Goal: Transaction & Acquisition: Download file/media

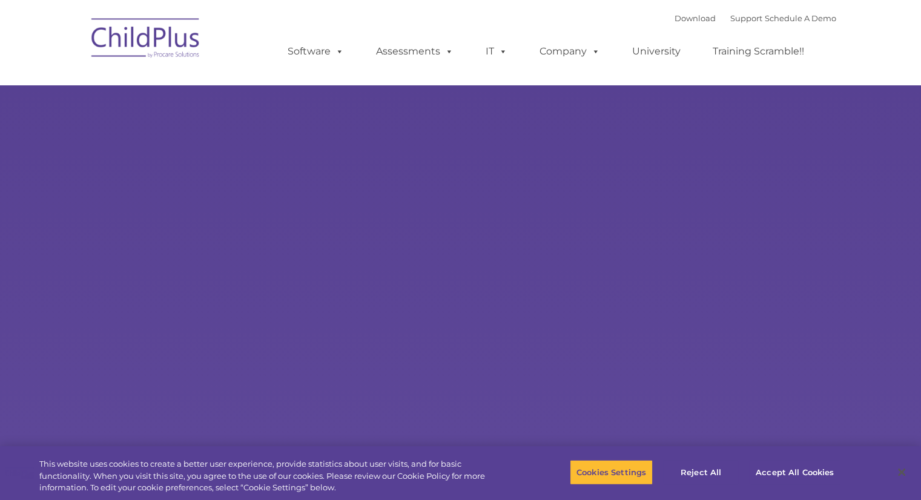
select select "MEDIUM"
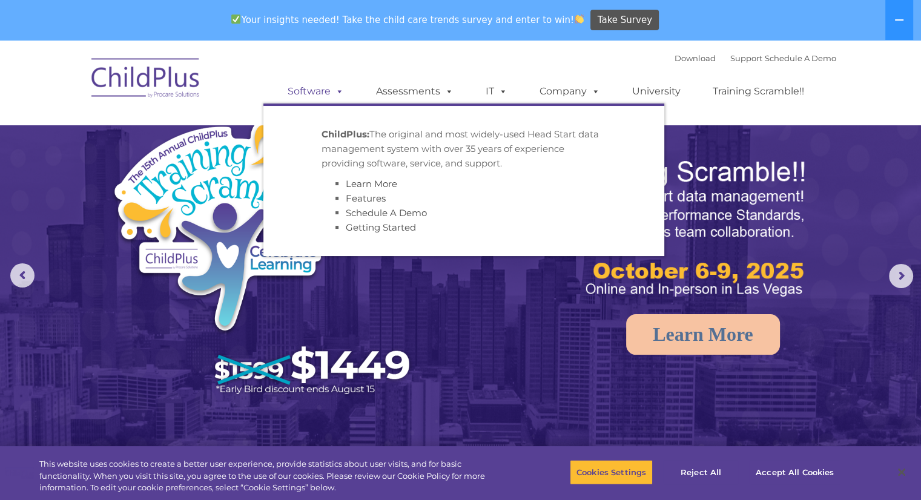
click at [337, 95] on span at bounding box center [337, 91] width 13 height 12
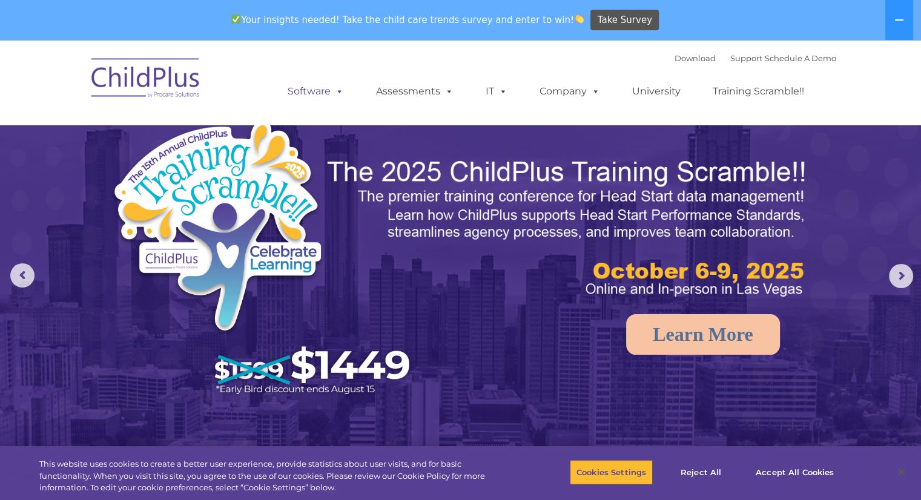
click at [337, 95] on span at bounding box center [337, 91] width 13 height 12
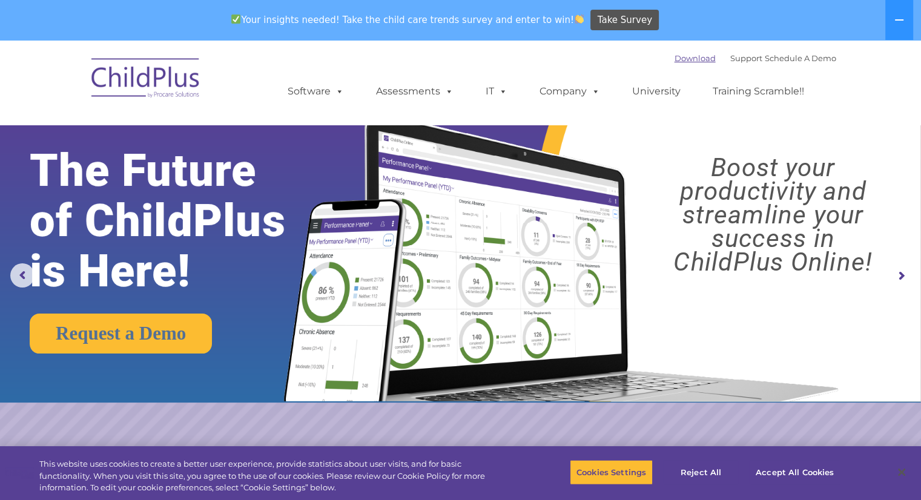
click at [682, 58] on link "Download" at bounding box center [694, 58] width 41 height 10
click at [688, 62] on link "Download" at bounding box center [694, 58] width 41 height 10
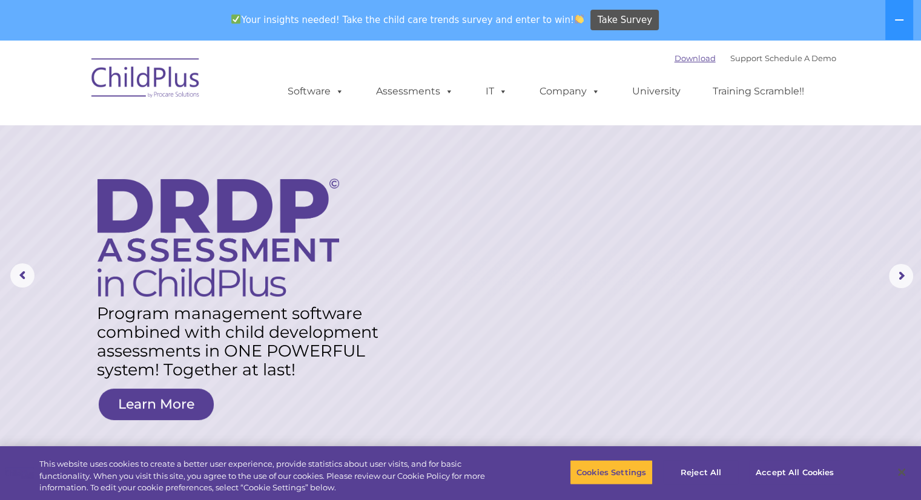
click at [674, 60] on link "Download" at bounding box center [694, 58] width 41 height 10
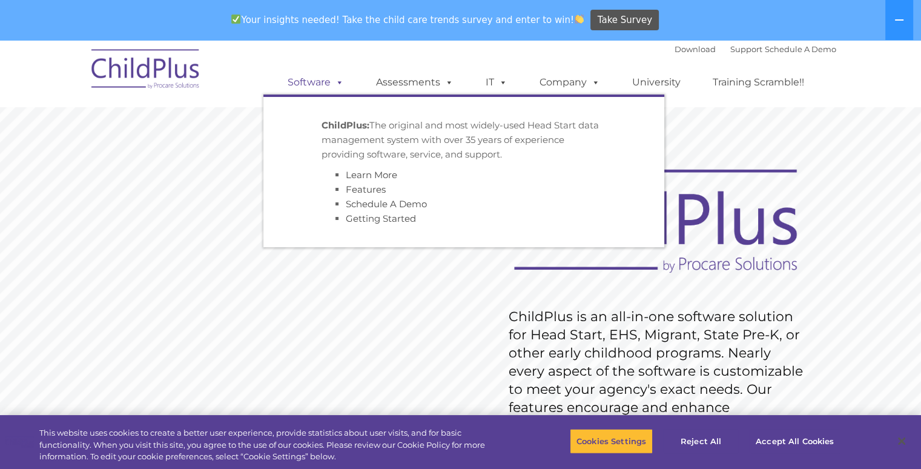
click at [341, 83] on span at bounding box center [337, 82] width 13 height 12
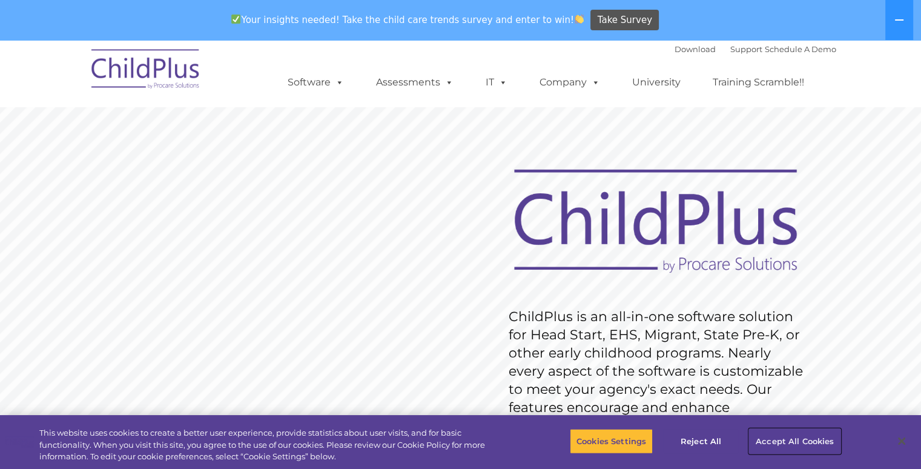
click at [795, 432] on button "Accept All Cookies" at bounding box center [794, 440] width 91 height 25
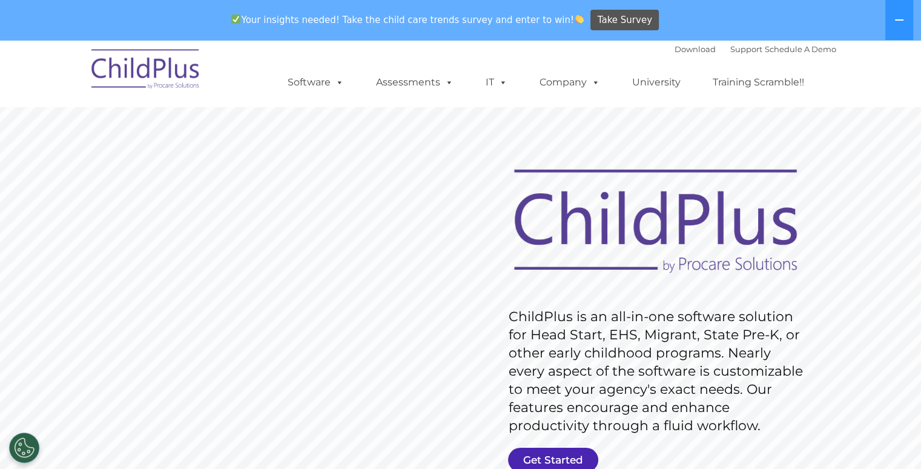
click at [578, 466] on link "Get Started" at bounding box center [553, 459] width 90 height 24
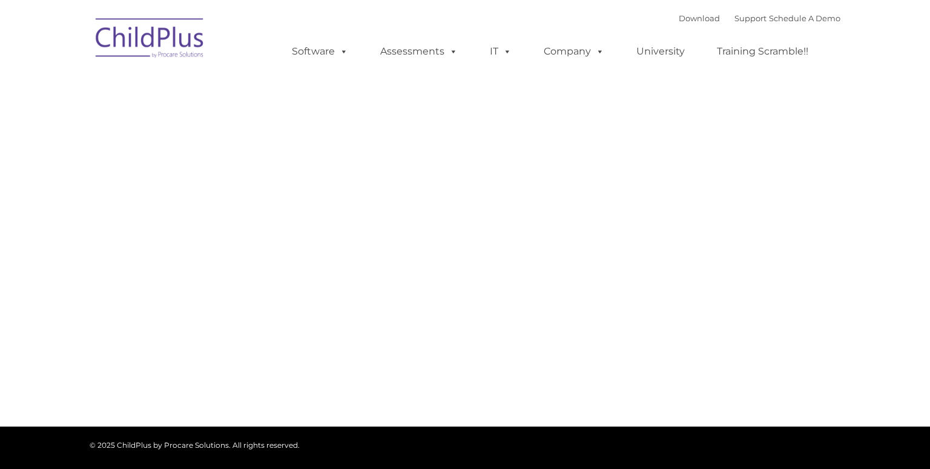
type input ""
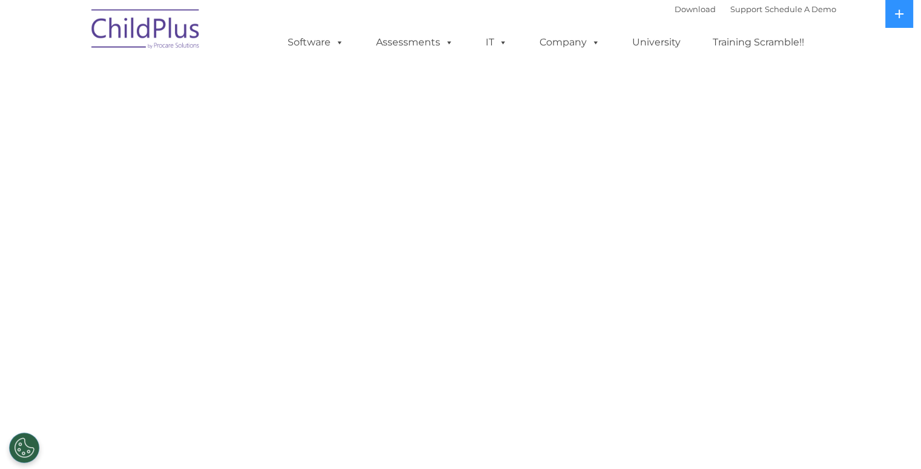
select select "MEDIUM"
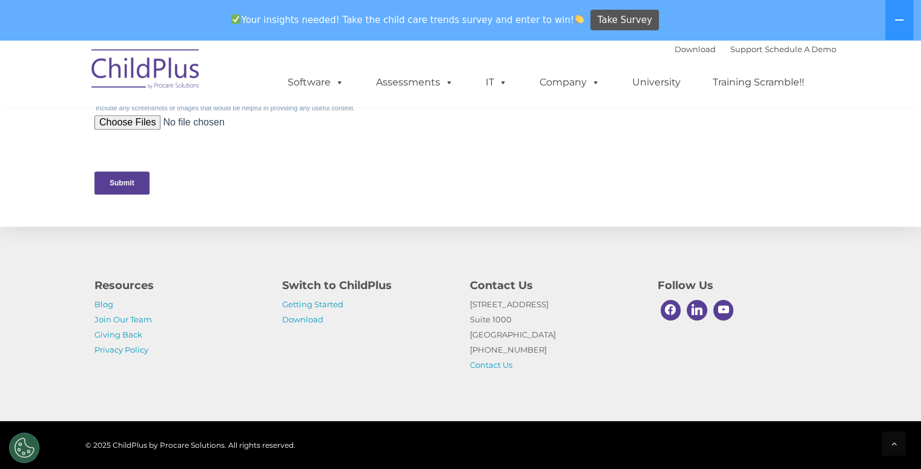
scroll to position [603, 0]
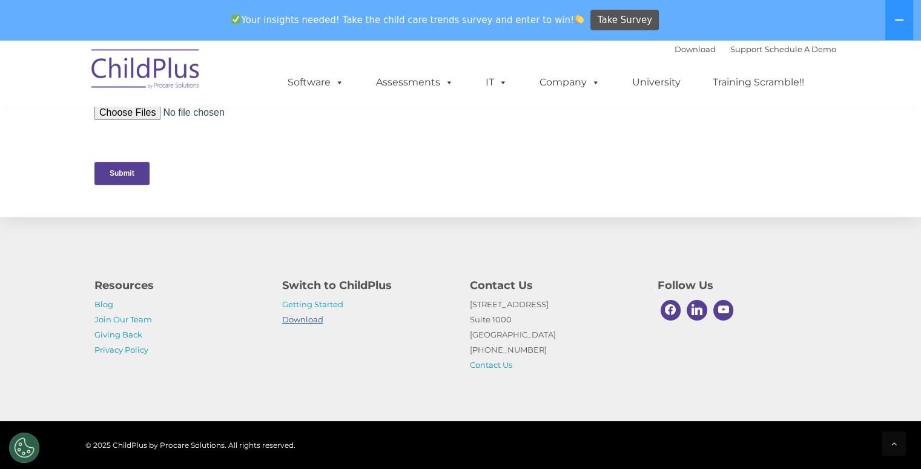
click at [305, 316] on link "Download" at bounding box center [302, 319] width 41 height 10
